Goal: Task Accomplishment & Management: Manage account settings

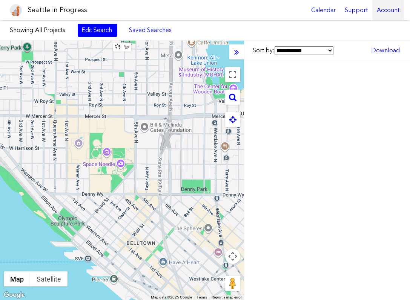
click at [388, 9] on div "Account" at bounding box center [388, 10] width 32 height 20
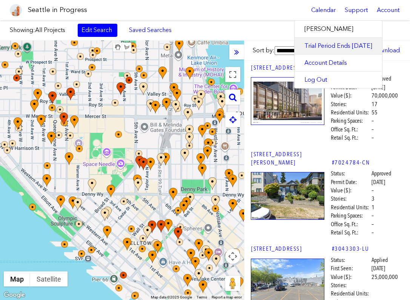
click at [346, 45] on link "Trial Period Ends [DATE]" at bounding box center [337, 46] width 87 height 17
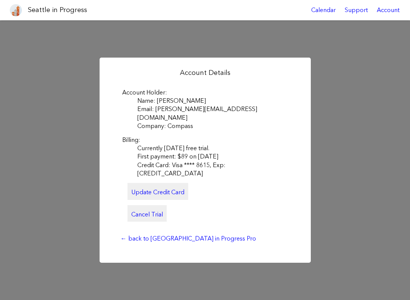
click at [152, 206] on link "Cancel Trial" at bounding box center [146, 213] width 39 height 17
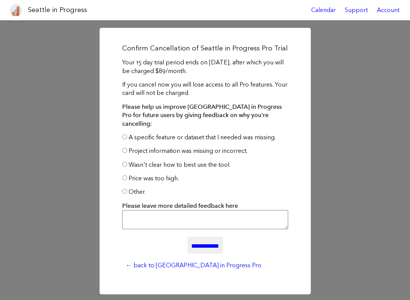
click at [201, 238] on input "**********" at bounding box center [204, 245] width 35 height 17
